Goal: Task Accomplishment & Management: Complete application form

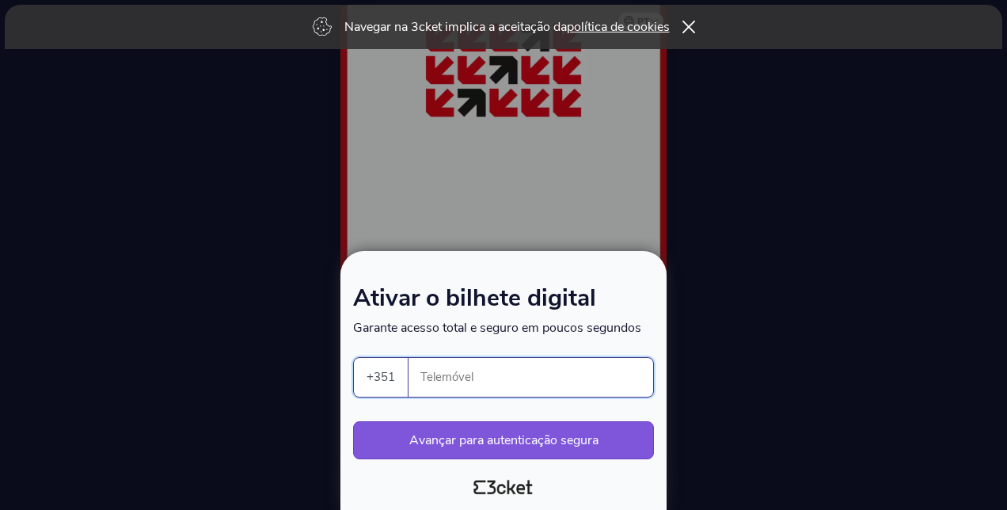
click at [463, 388] on input "Telemóvel" at bounding box center [537, 377] width 232 height 39
type input "910141832"
click at [569, 442] on button "Avançar para autenticação segura" at bounding box center [503, 440] width 301 height 38
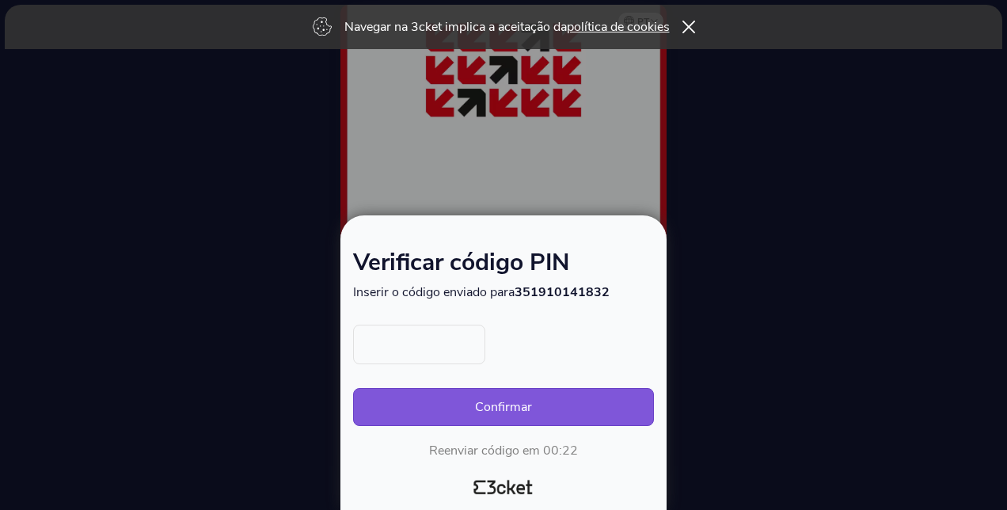
click at [442, 342] on input "text" at bounding box center [419, 345] width 132 height 40
type input "7913"
click at [474, 394] on button "Confirmar" at bounding box center [503, 407] width 301 height 38
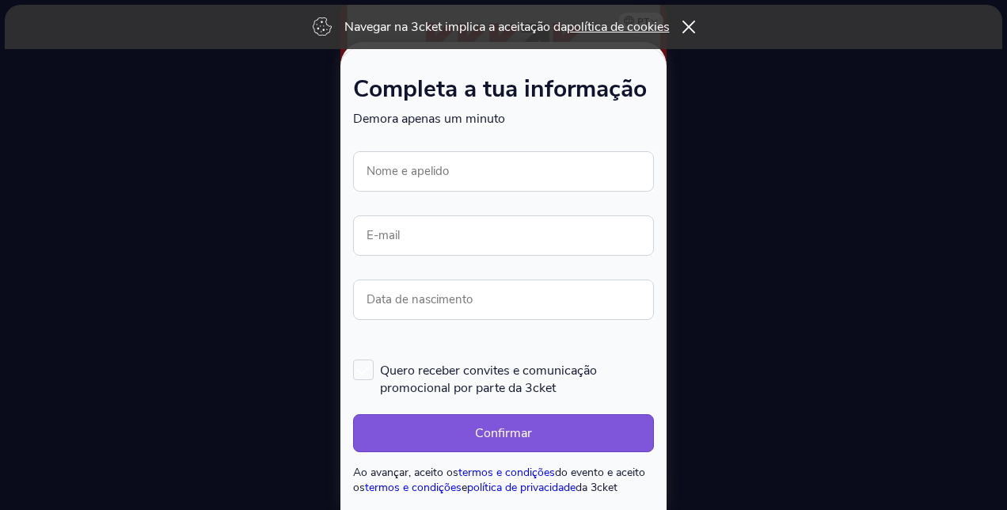
click at [504, 147] on form "Completa a tua informação Demora apenas um minuto Ocorreu um erro. Tentar mais …" at bounding box center [503, 286] width 301 height 417
click at [486, 175] on input "Nome e apelido" at bounding box center [503, 171] width 301 height 40
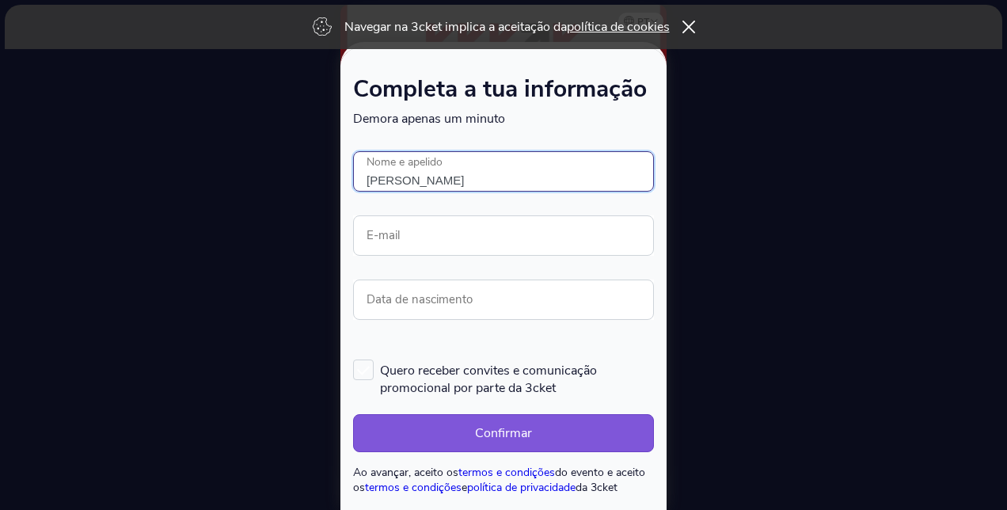
type input "[PERSON_NAME]"
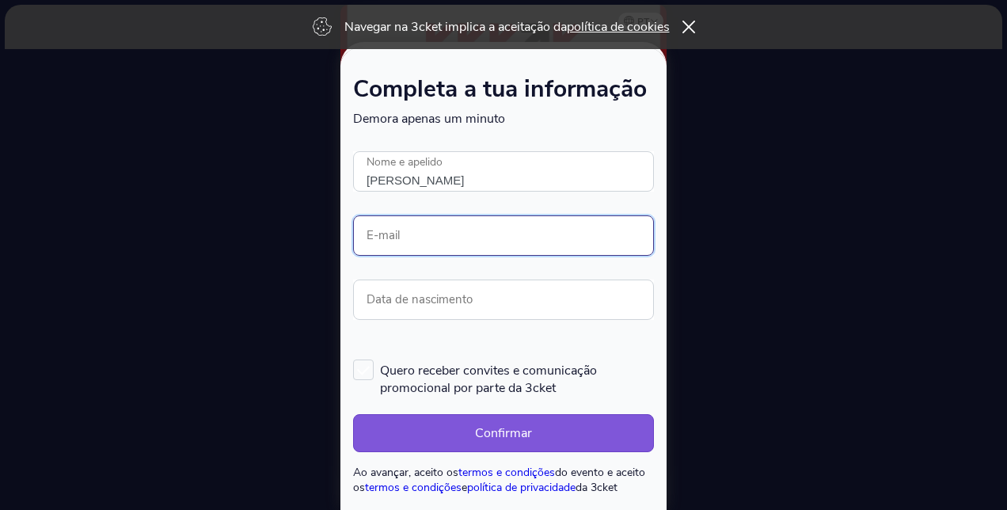
click at [431, 230] on input "E-mail" at bounding box center [503, 235] width 301 height 40
type input "mariana.esteves@pt.ey.com"
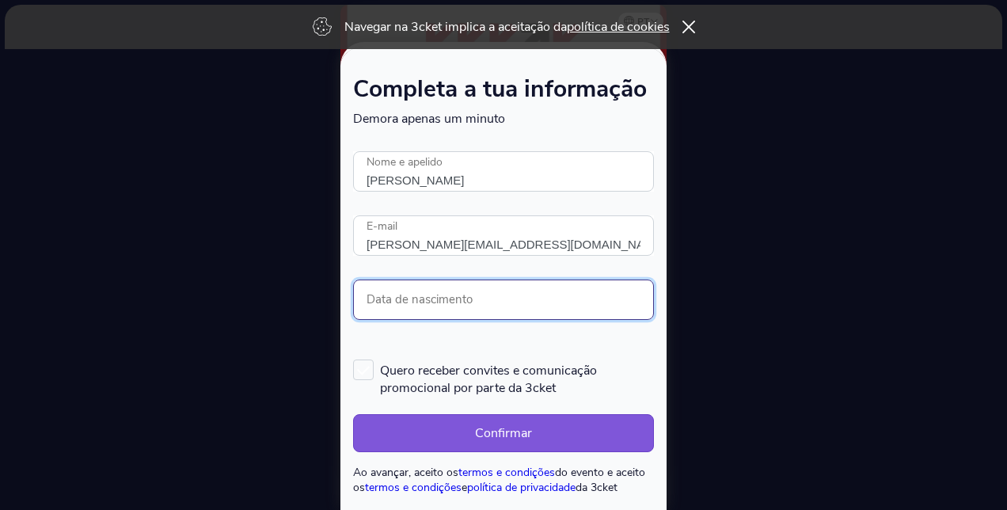
click at [426, 301] on input "Data de nascimento" at bounding box center [503, 300] width 301 height 40
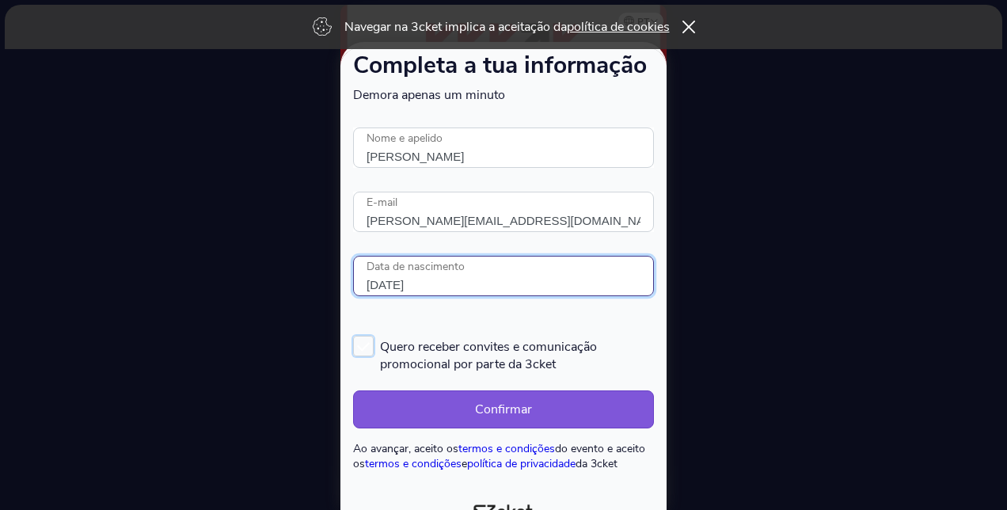
scroll to position [43, 0]
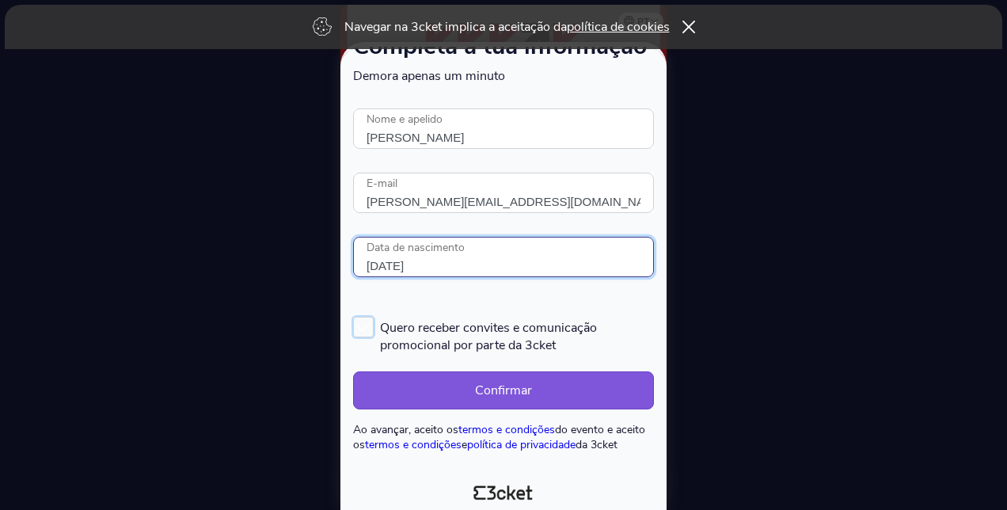
type input "28/05/1991"
click at [370, 320] on label "Quero receber convites e comunicação promocional por parte da 3cket" at bounding box center [503, 335] width 301 height 37
click at [355, 317] on input "Quero receber convites e comunicação promocional por parte da 3cket" at bounding box center [354, 316] width 2 height 2
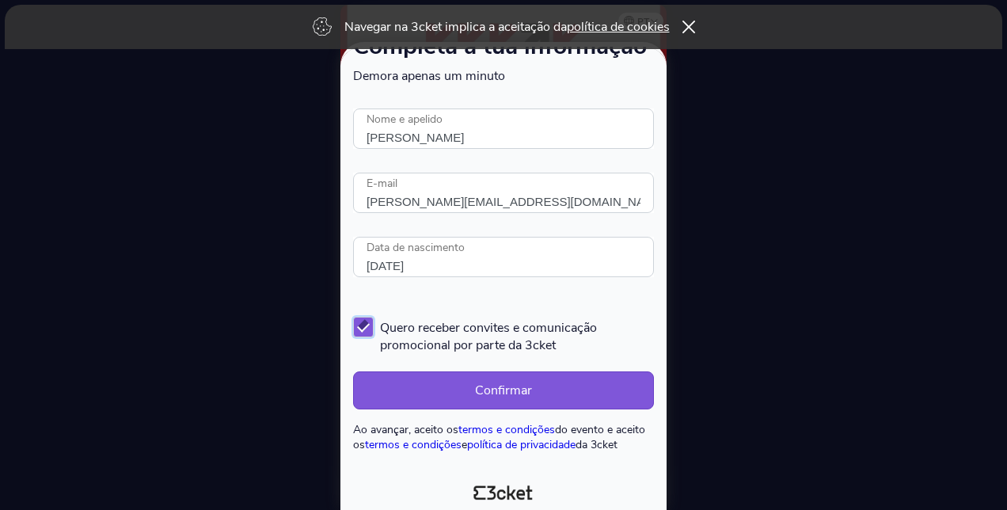
click at [373, 324] on label "Quero receber convites e comunicação promocional por parte da 3cket" at bounding box center [503, 335] width 301 height 37
click at [355, 317] on input "Quero receber convites e comunicação promocional por parte da 3cket" at bounding box center [354, 316] width 2 height 2
checkbox input "false"
click at [467, 389] on button "Confirmar" at bounding box center [503, 390] width 301 height 38
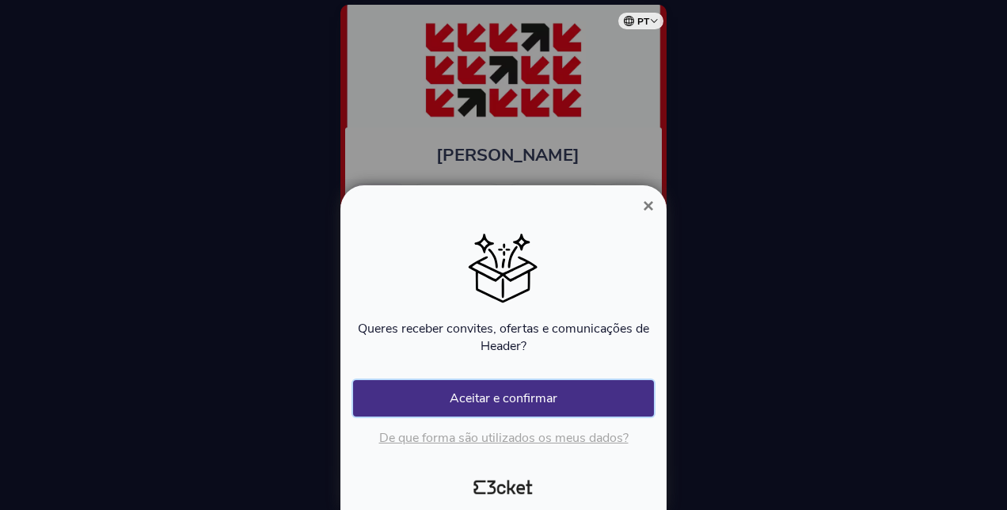
click at [610, 393] on button "Aceitar e confirmar" at bounding box center [503, 398] width 301 height 36
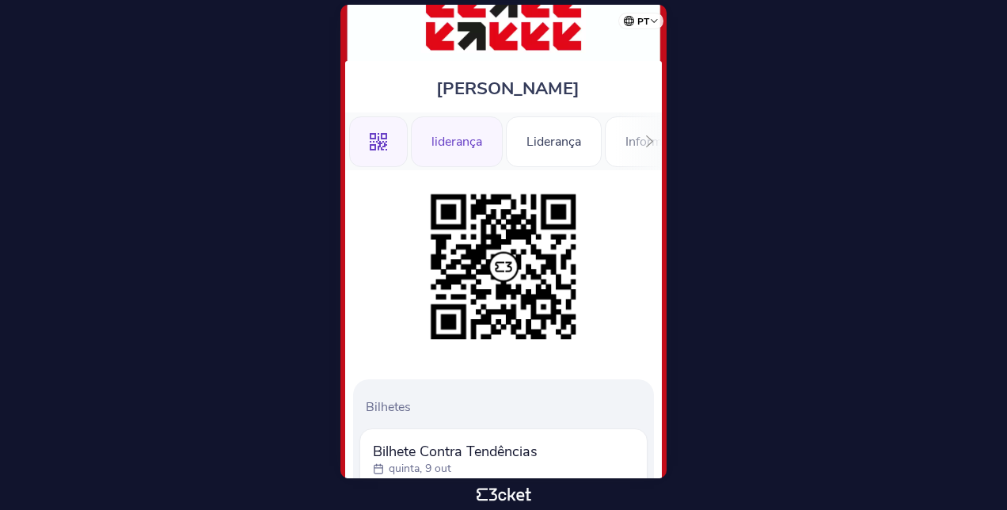
scroll to position [51, 0]
